Goal: Information Seeking & Learning: Learn about a topic

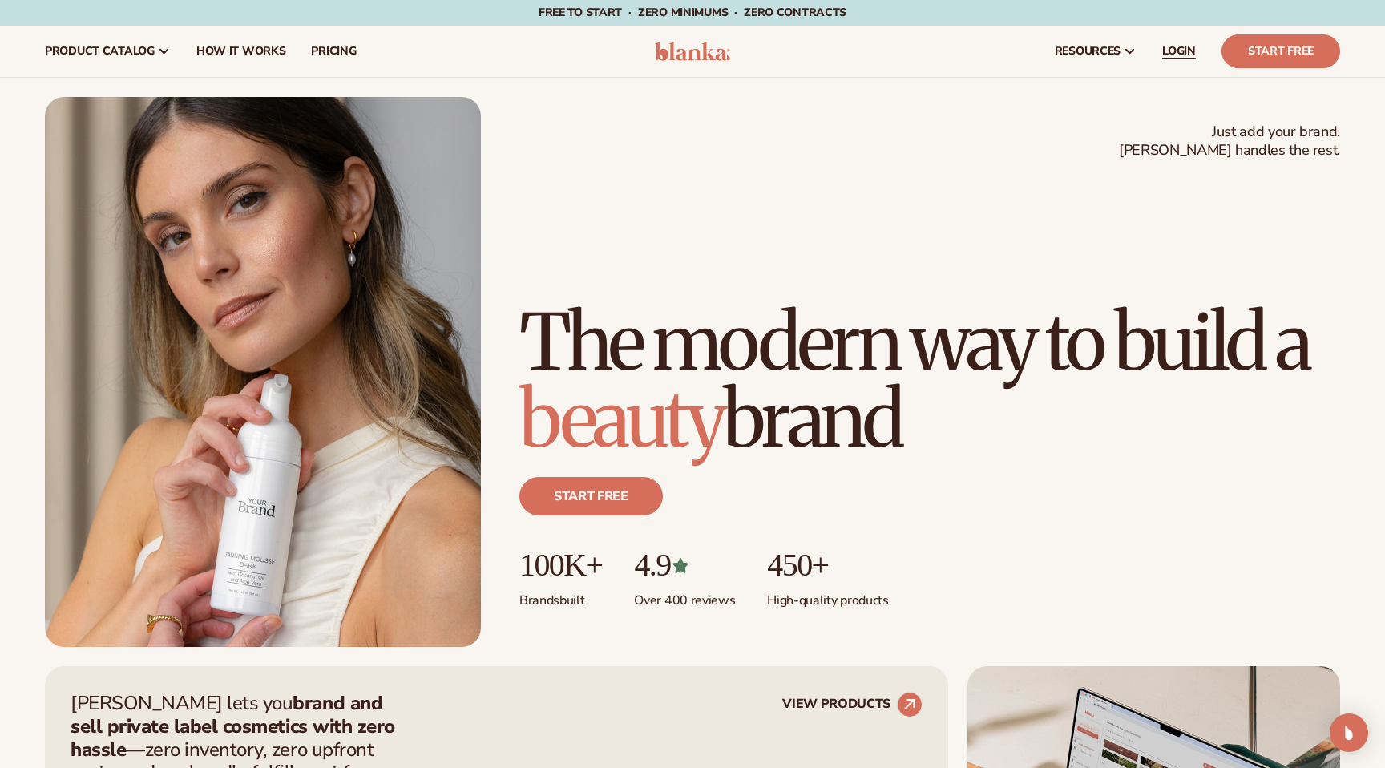
click at [1175, 46] on span "LOGIN" at bounding box center [1179, 51] width 34 height 13
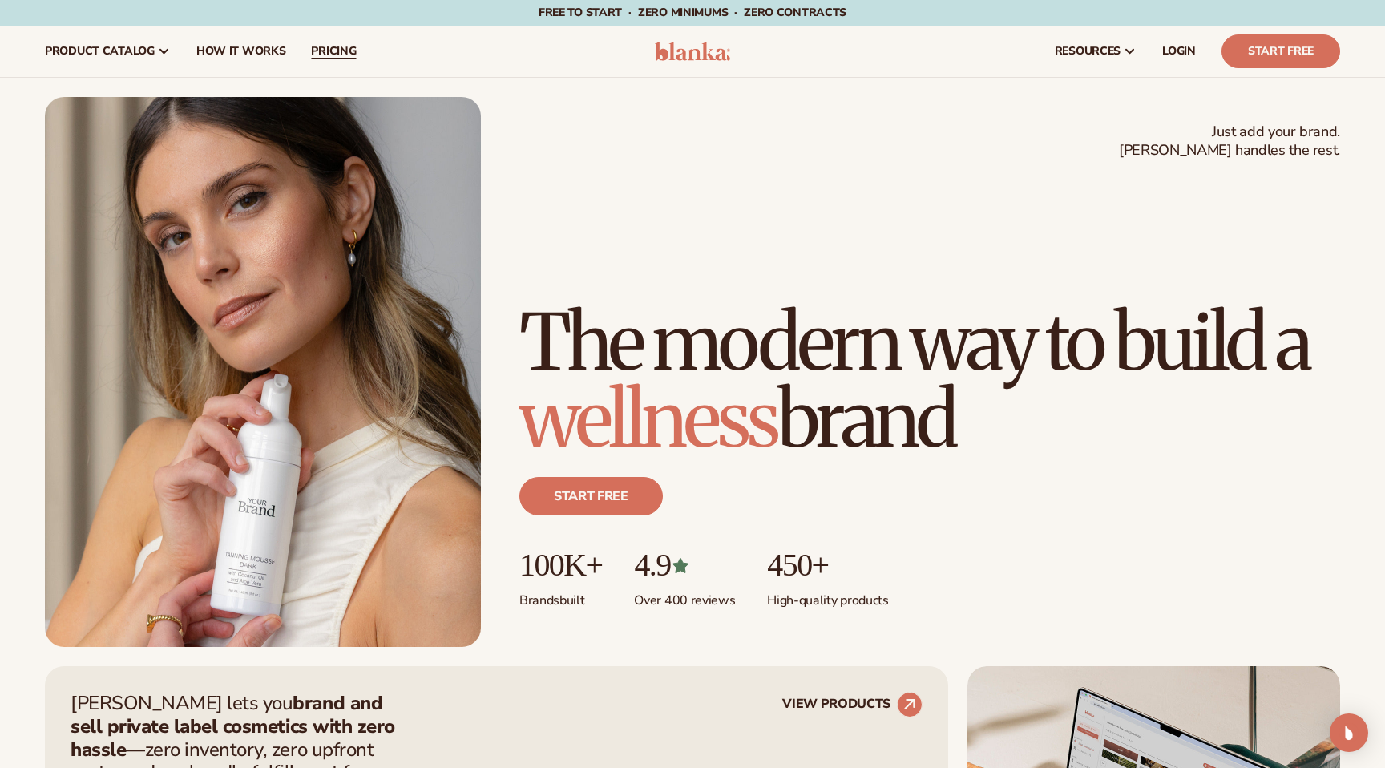
click at [339, 53] on span "pricing" at bounding box center [333, 51] width 45 height 13
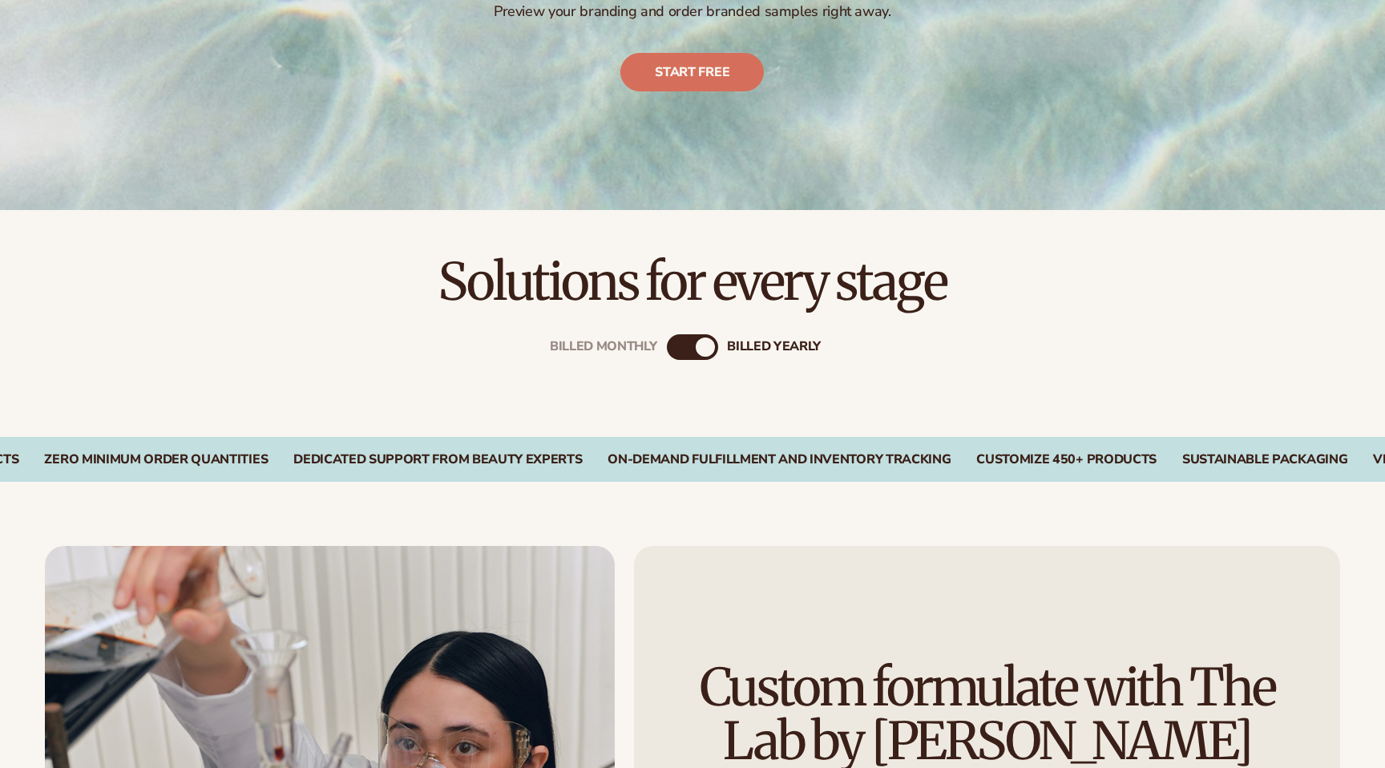
scroll to position [687, 0]
